Goal: Task Accomplishment & Management: Use online tool/utility

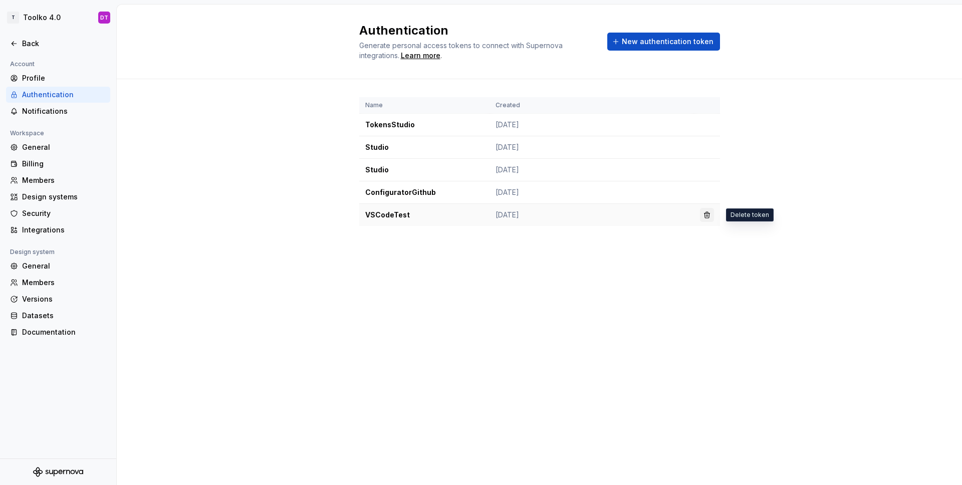
click at [710, 215] on button "button" at bounding box center [707, 215] width 14 height 14
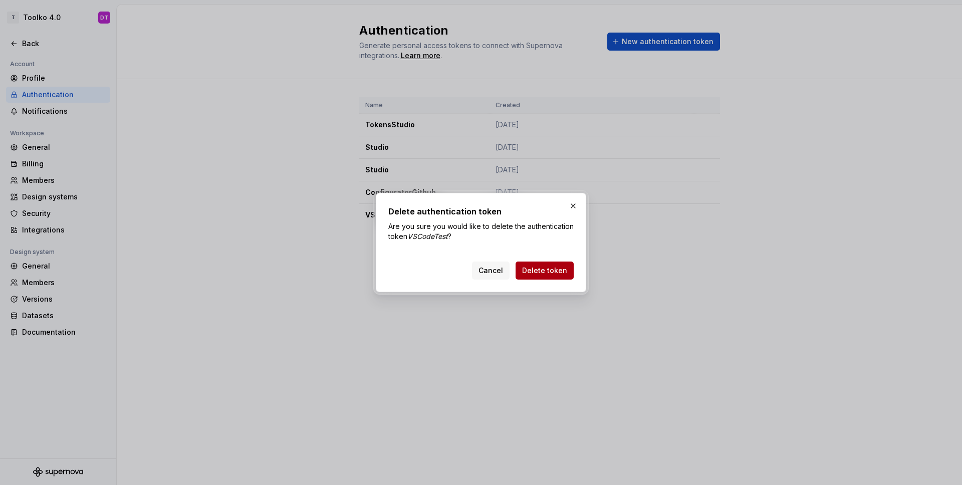
click at [547, 276] on button "Delete token" at bounding box center [545, 271] width 58 height 18
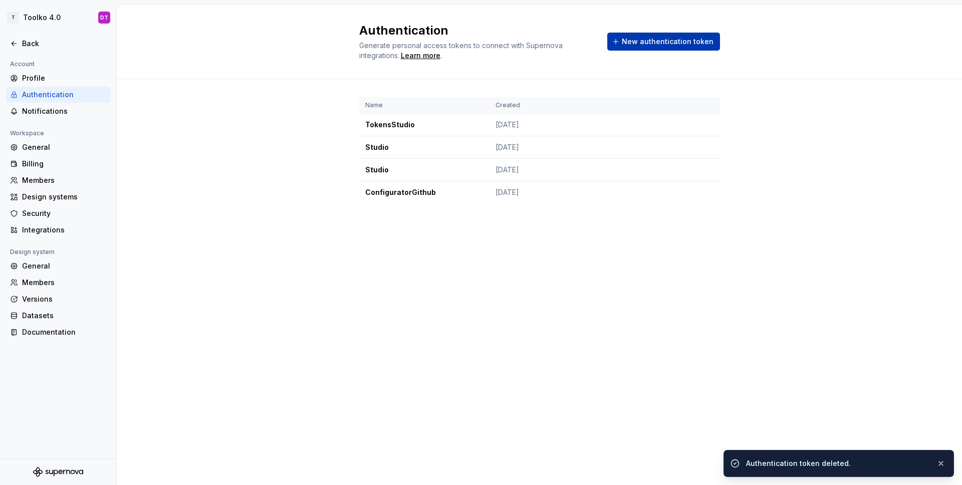
click at [680, 47] on button "New authentication token" at bounding box center [663, 42] width 113 height 18
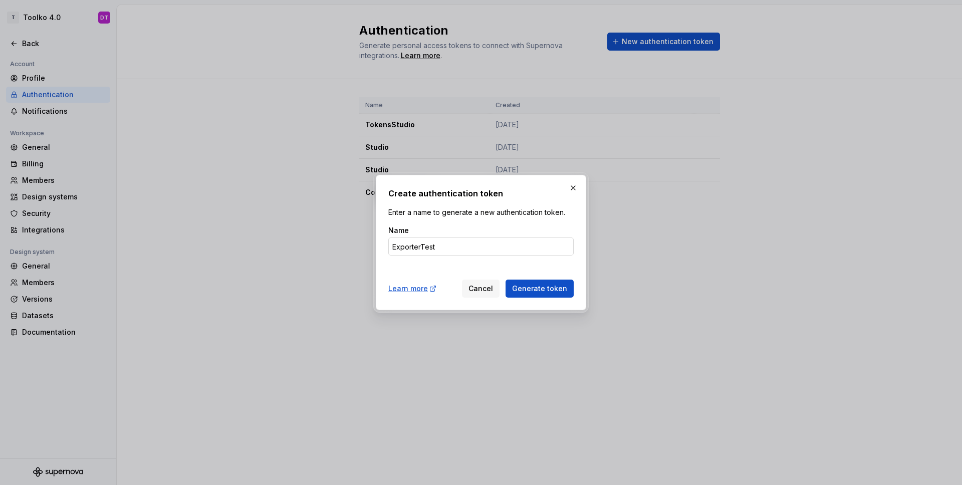
click at [414, 248] on input "ExporterTest" at bounding box center [480, 246] width 185 height 18
type input "ExporterTest"
click at [549, 288] on span "Generate token" at bounding box center [539, 289] width 55 height 10
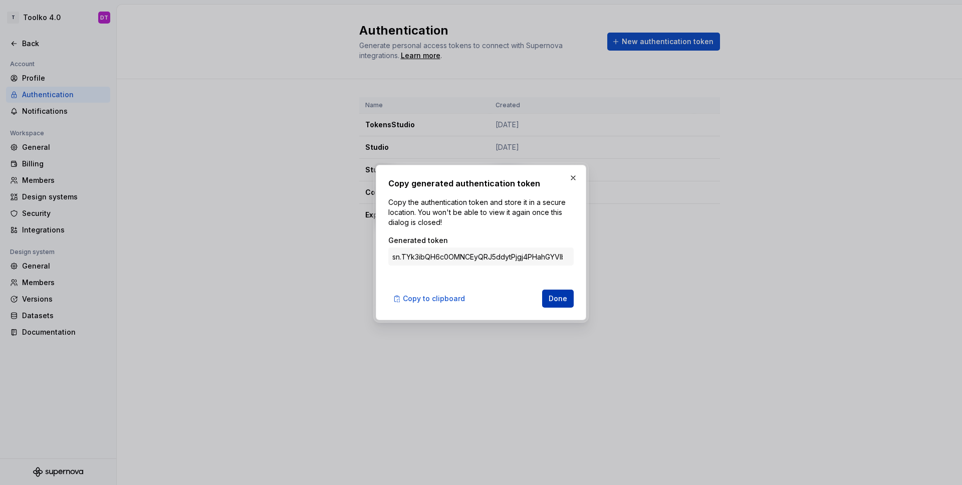
click at [560, 298] on span "Done" at bounding box center [558, 299] width 19 height 10
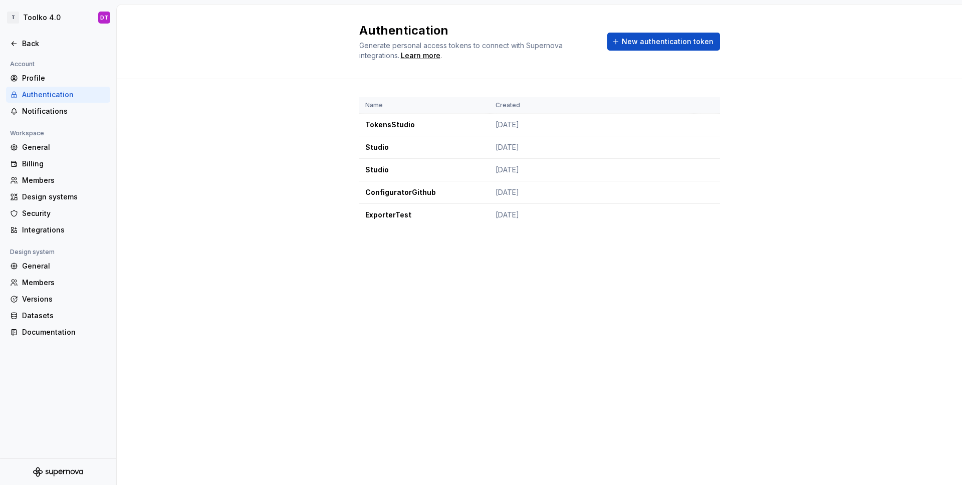
click at [744, 236] on div "Name Created TokensStudio [DATE] Studio [DATE] Studio [DATE] ConfiguratorGithub…" at bounding box center [539, 171] width 845 height 185
click at [599, 323] on div "Authentication Generate personal access tokens to connect with Supernova integr…" at bounding box center [539, 245] width 845 height 480
click at [613, 323] on div "Authentication Generate personal access tokens to connect with Supernova integr…" at bounding box center [539, 245] width 845 height 480
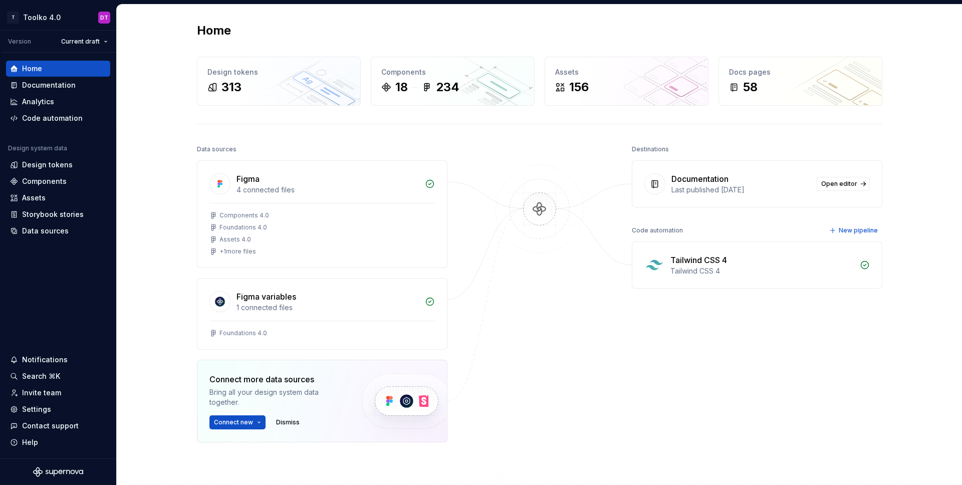
click at [343, 36] on div "Home" at bounding box center [539, 31] width 685 height 16
click at [56, 114] on div "Code automation" at bounding box center [52, 118] width 61 height 10
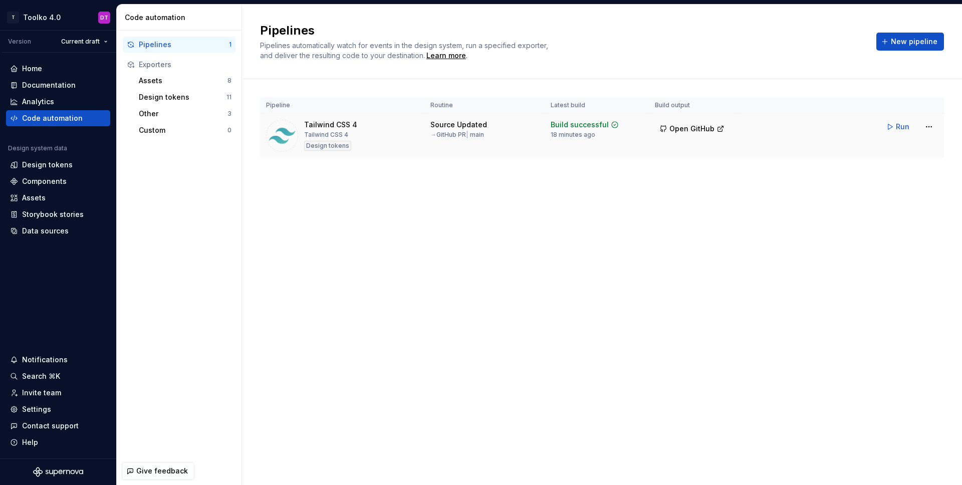
click at [349, 124] on div "Tailwind CSS 4" at bounding box center [330, 125] width 53 height 10
click at [173, 96] on div "Design tokens" at bounding box center [183, 97] width 88 height 10
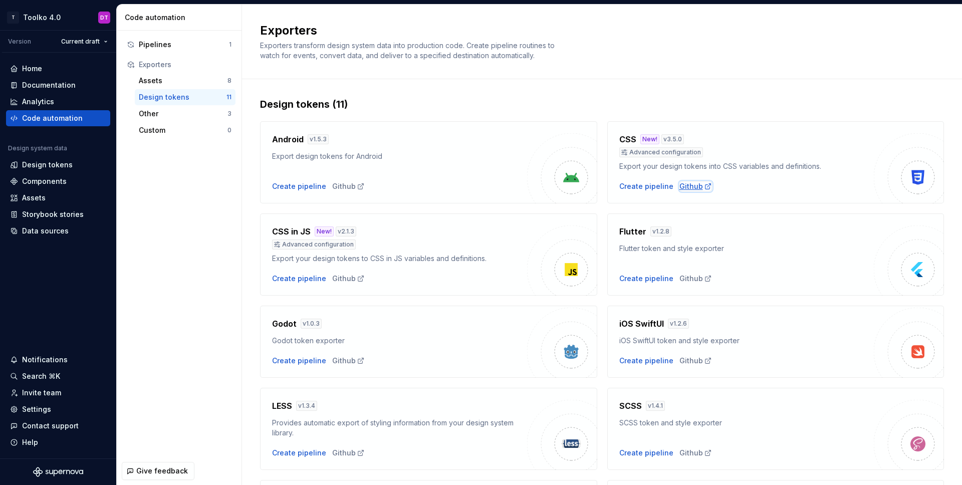
click at [687, 187] on div "Github" at bounding box center [695, 186] width 33 height 10
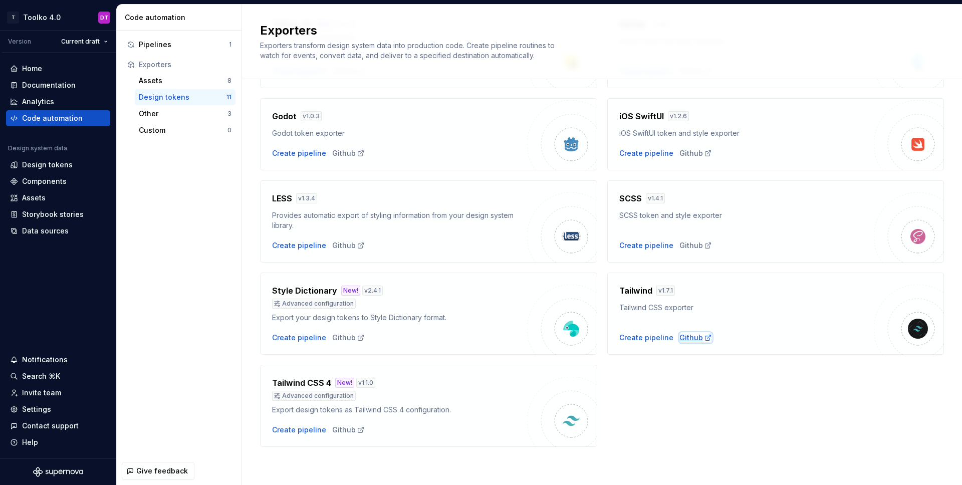
click at [687, 338] on div "Github" at bounding box center [695, 338] width 33 height 10
click at [340, 429] on div "Github" at bounding box center [348, 430] width 33 height 10
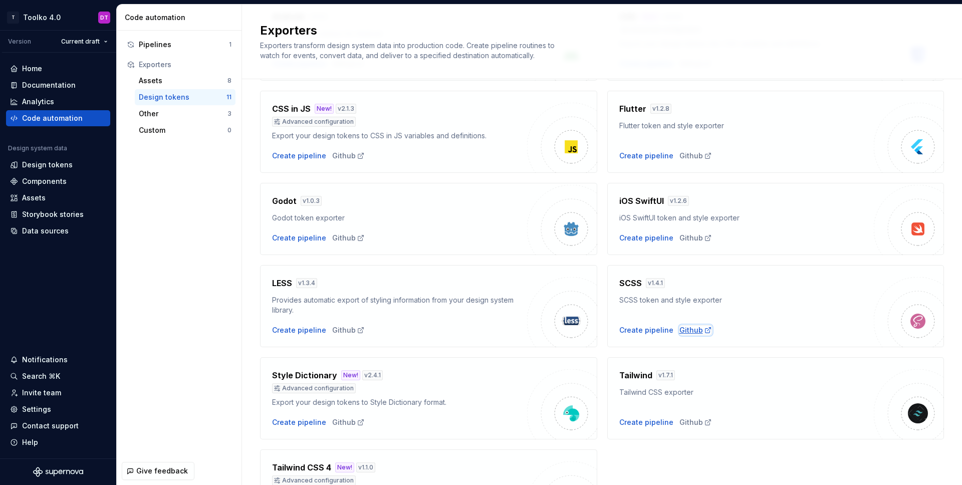
click at [693, 329] on div "Github" at bounding box center [695, 330] width 33 height 10
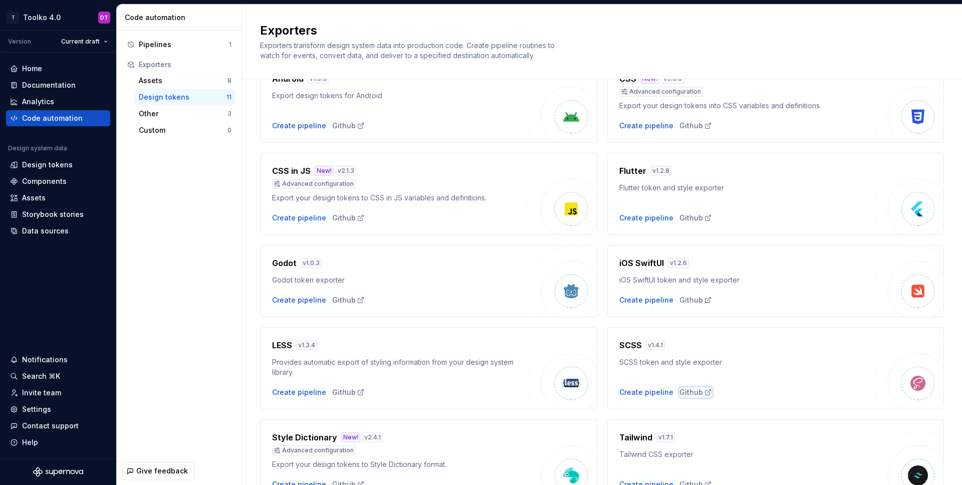
scroll to position [0, 0]
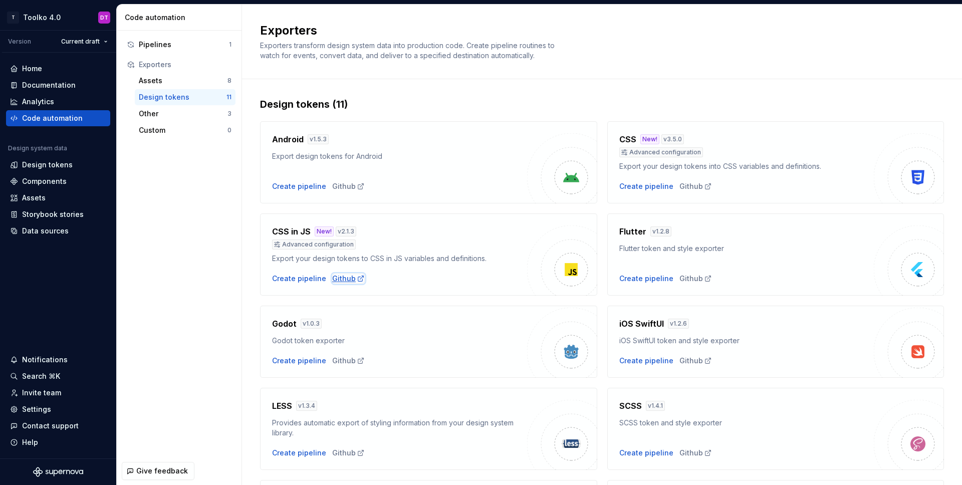
click at [341, 281] on div "Github" at bounding box center [348, 279] width 33 height 10
click at [340, 188] on div "Github" at bounding box center [348, 186] width 33 height 10
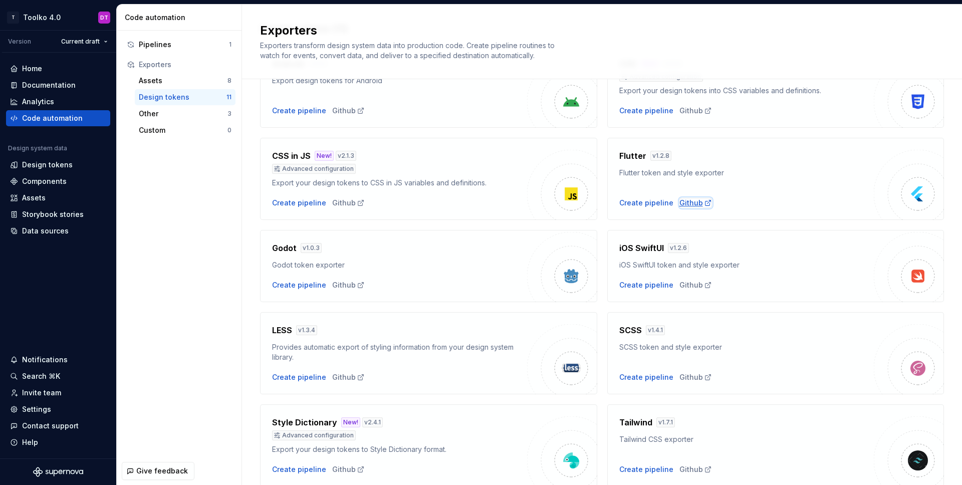
click at [695, 203] on div "Github" at bounding box center [695, 203] width 33 height 10
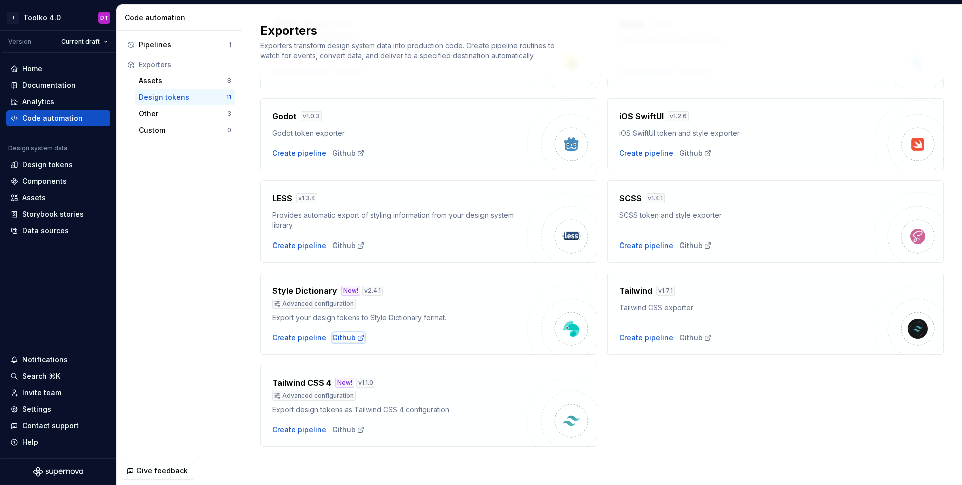
click at [351, 337] on div "Github" at bounding box center [348, 338] width 33 height 10
click at [161, 49] on div "Pipelines" at bounding box center [184, 45] width 90 height 10
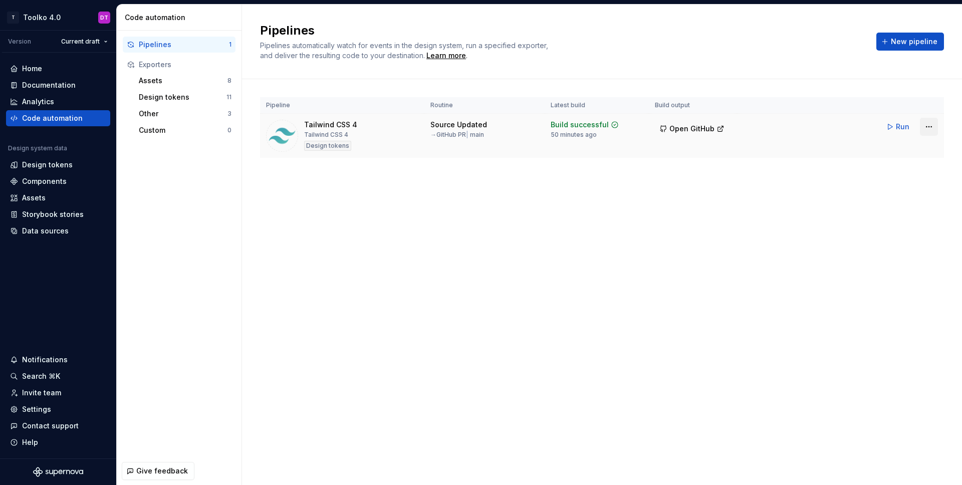
click at [931, 129] on html "T Toolko 4.0 DT Version Current draft Home Documentation Analytics Code automat…" at bounding box center [481, 242] width 962 height 485
click at [910, 144] on div "Edit pipeline" at bounding box center [916, 148] width 86 height 10
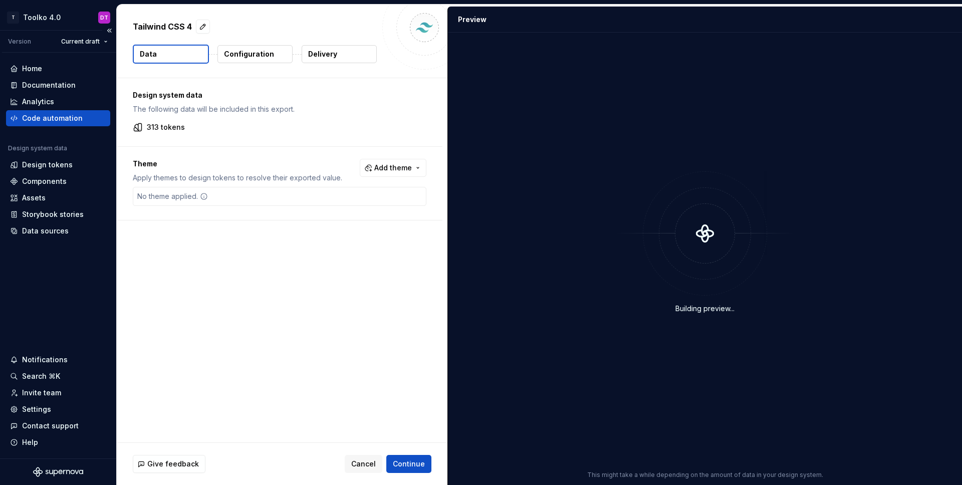
click at [47, 112] on div "Code automation" at bounding box center [58, 118] width 104 height 16
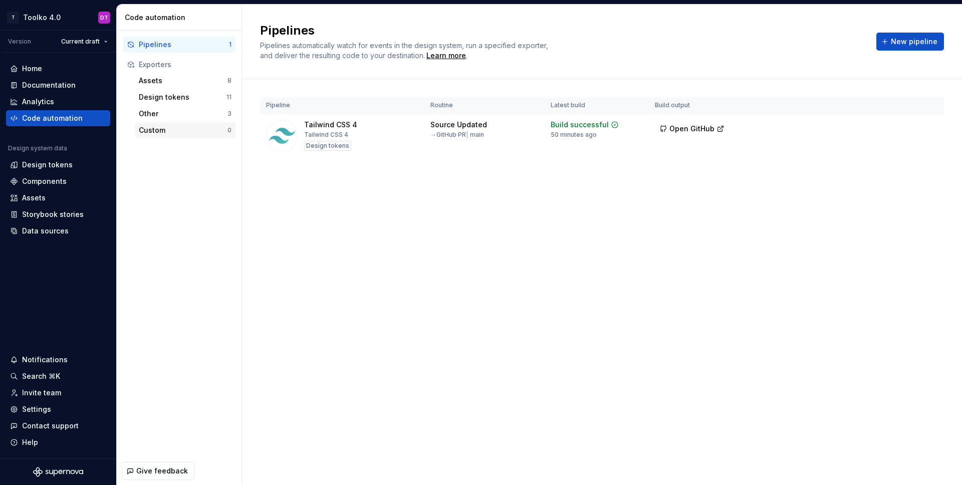
click at [172, 128] on div "Custom" at bounding box center [183, 130] width 89 height 10
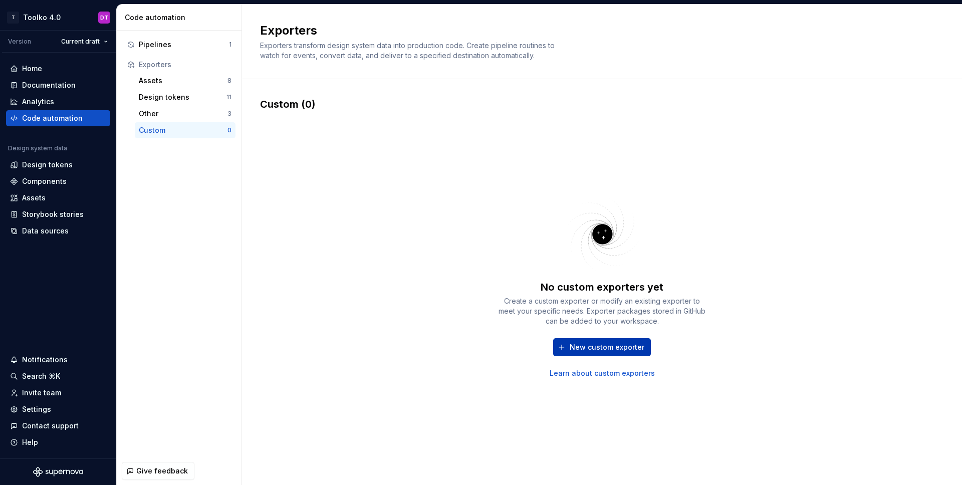
click at [595, 348] on span "New custom exporter" at bounding box center [607, 347] width 75 height 10
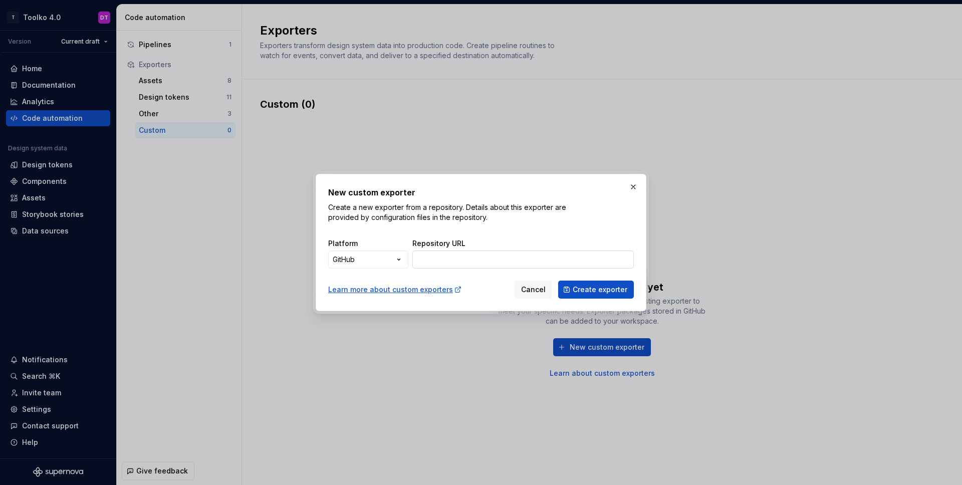
click at [478, 257] on input "Repository URL" at bounding box center [522, 259] width 221 height 18
click at [402, 261] on div "New custom exporter Create a new exporter from a repository. Details about this…" at bounding box center [481, 242] width 962 height 485
click at [400, 239] on div "New custom exporter Create a new exporter from a repository. Details about this…" at bounding box center [481, 242] width 962 height 485
click at [448, 260] on input "Repository URL" at bounding box center [522, 259] width 221 height 18
click at [636, 187] on button "button" at bounding box center [633, 187] width 14 height 14
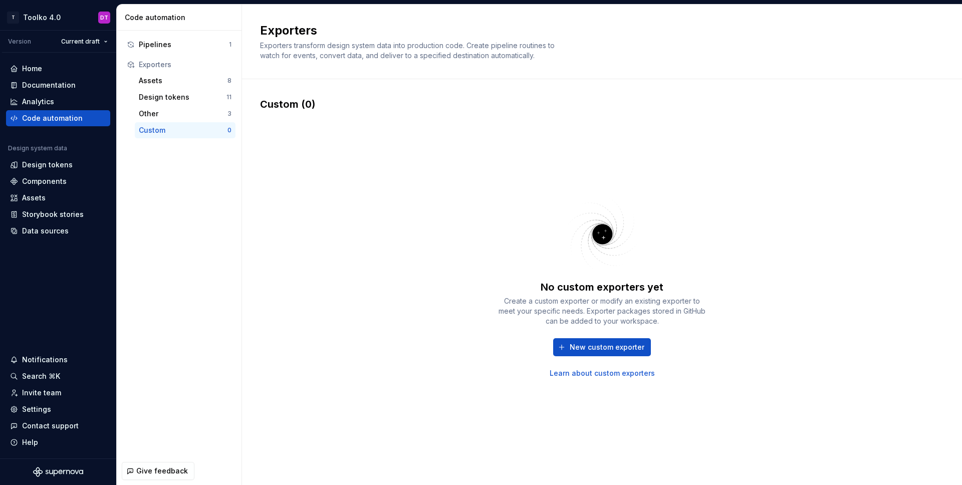
click at [760, 186] on div "No custom exporters yet Create a custom exporter or modify an existing exporter…" at bounding box center [602, 286] width 684 height 350
